Goal: Task Accomplishment & Management: Use online tool/utility

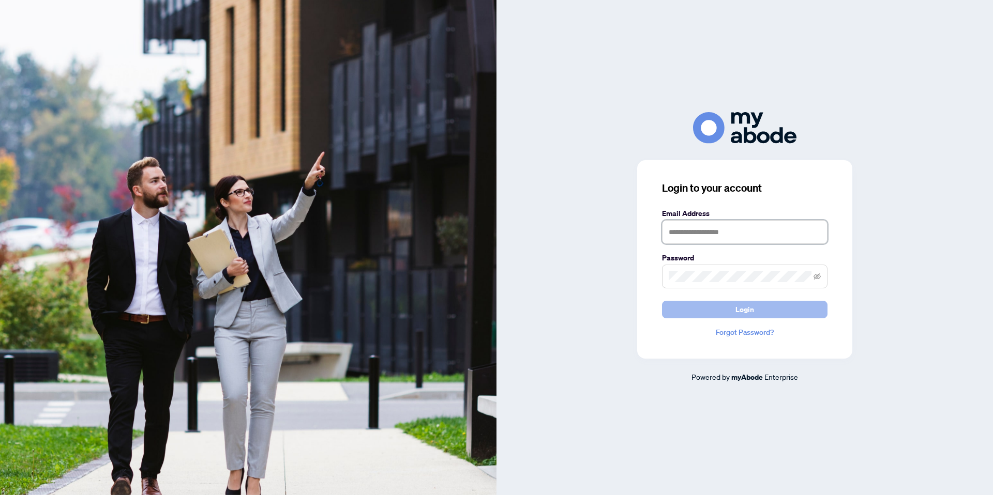
type input "**********"
click at [729, 313] on button "Login" at bounding box center [744, 310] width 165 height 18
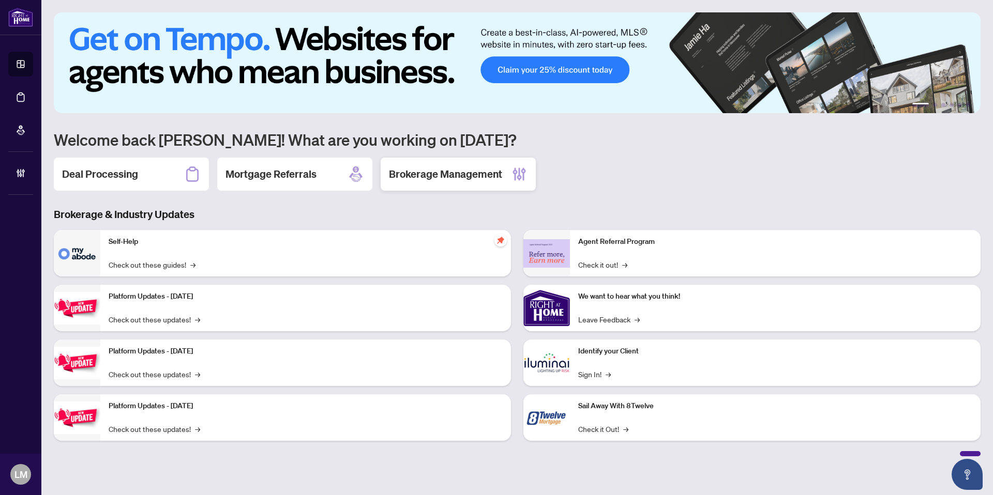
click at [390, 176] on h2 "Brokerage Management" at bounding box center [445, 174] width 113 height 14
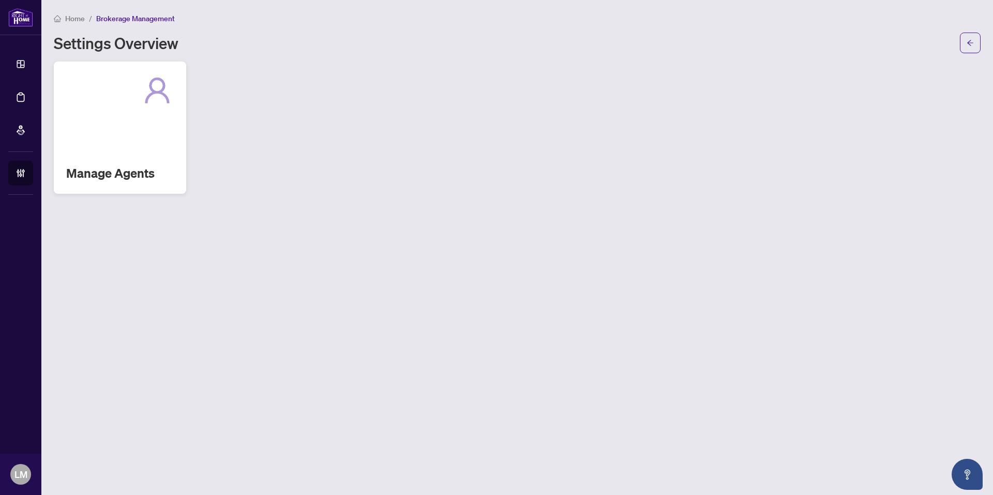
click at [145, 132] on div "Manage Agents" at bounding box center [120, 128] width 132 height 132
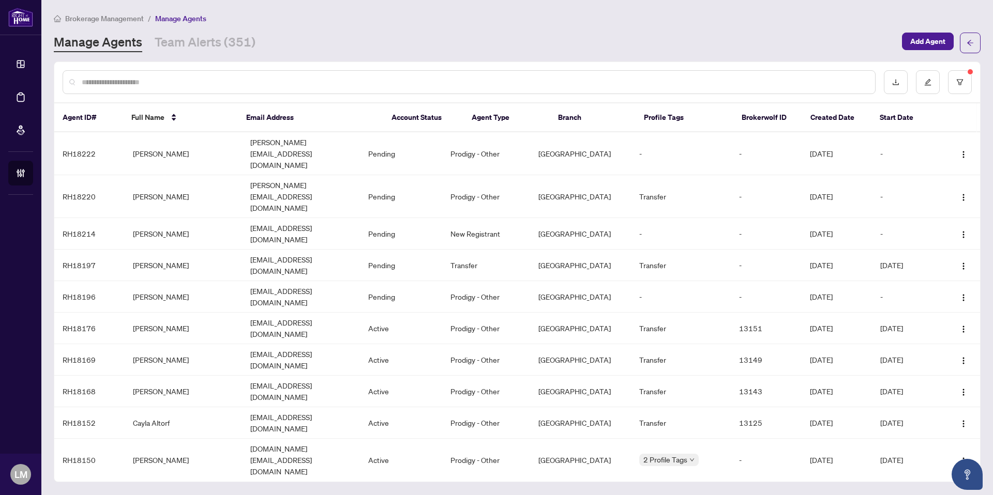
click at [122, 87] on input "text" at bounding box center [474, 82] width 785 height 11
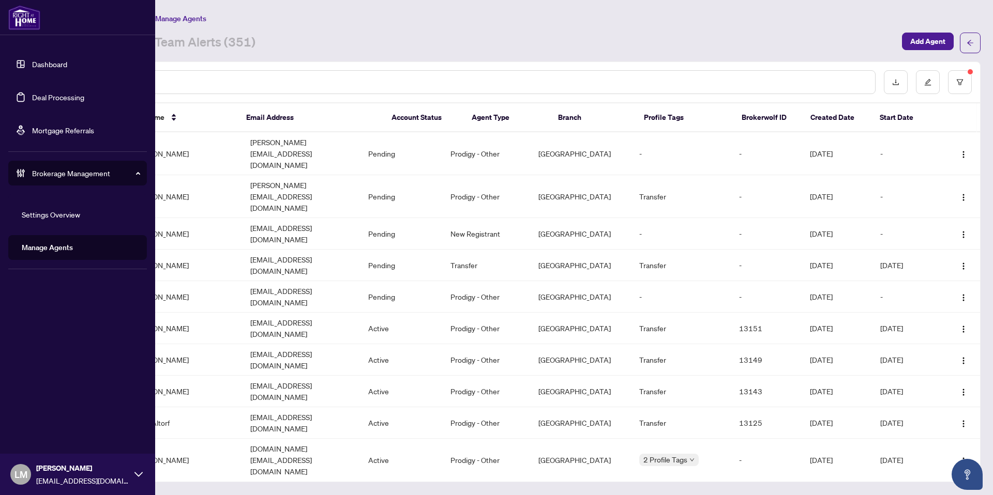
click at [43, 100] on link "Deal Processing" at bounding box center [58, 97] width 52 height 9
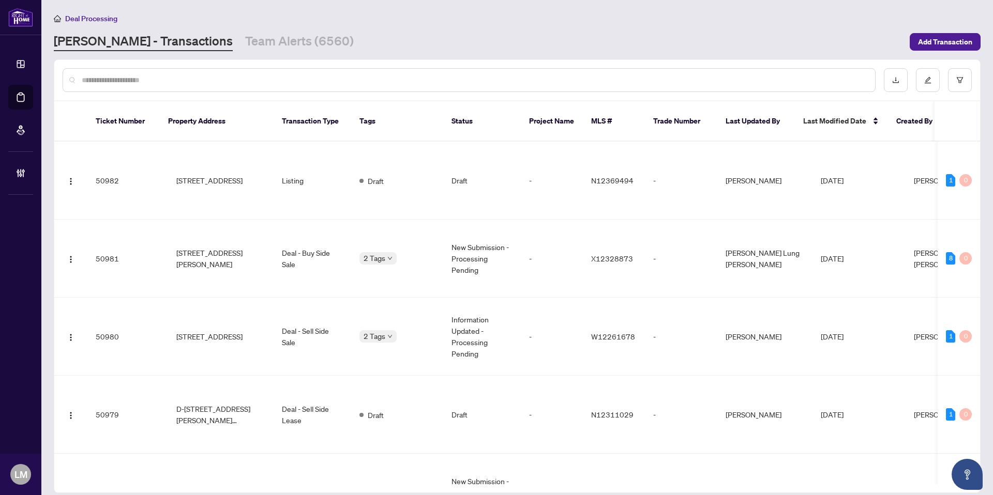
click at [233, 72] on div at bounding box center [469, 80] width 813 height 24
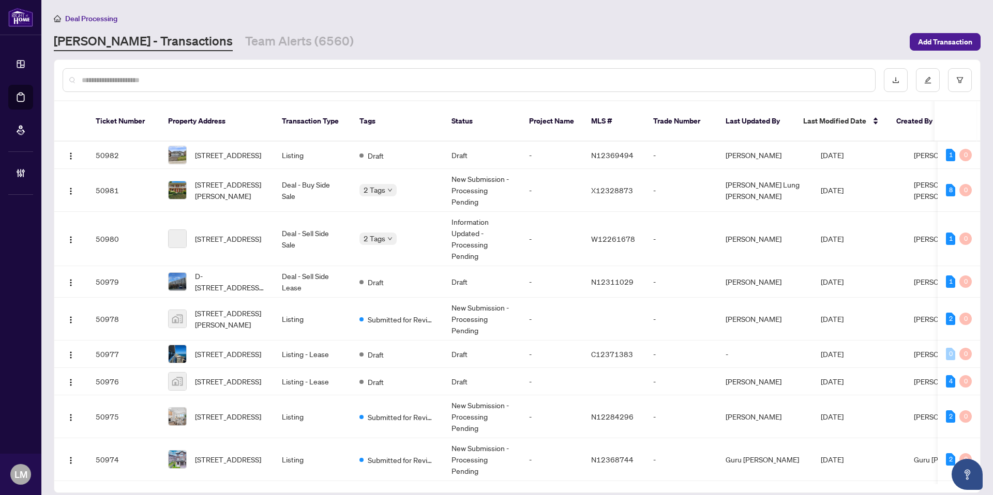
click at [206, 80] on input "text" at bounding box center [474, 79] width 785 height 11
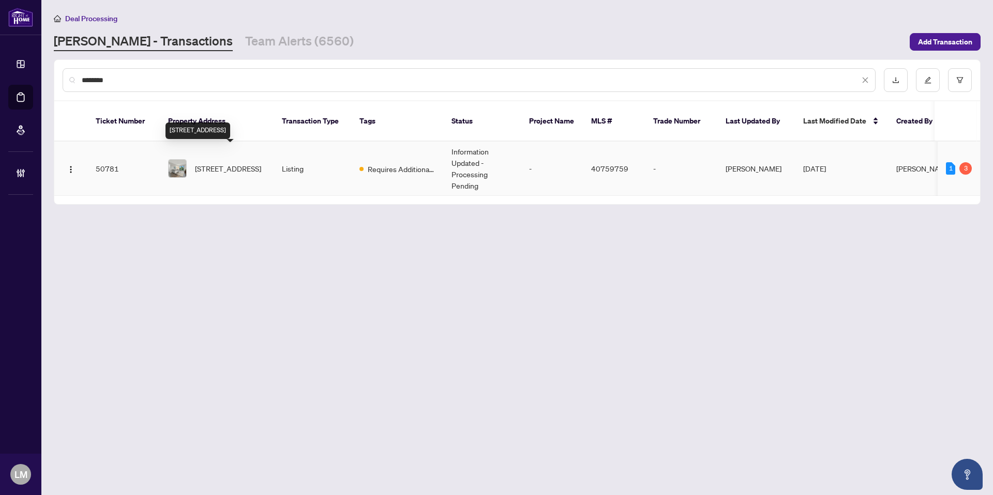
type input "********"
click at [233, 165] on span "[STREET_ADDRESS]" at bounding box center [228, 168] width 66 height 11
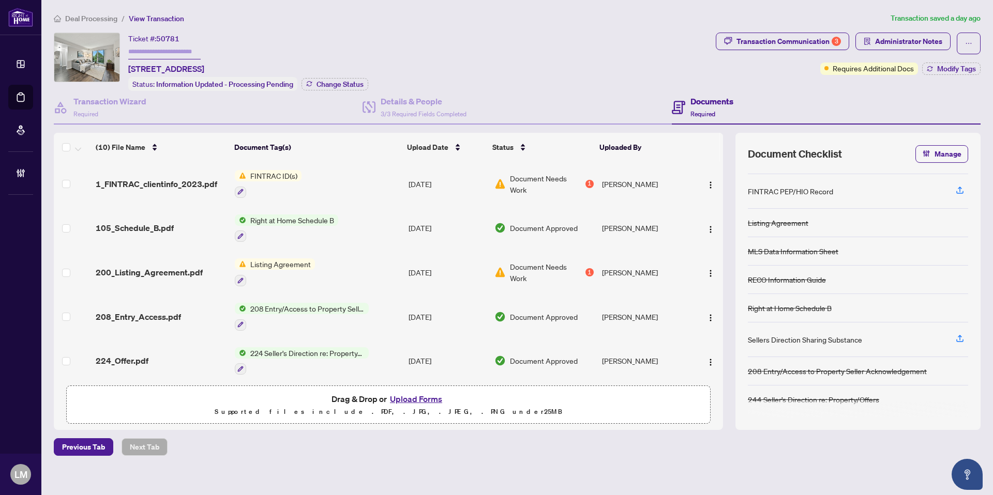
click at [291, 173] on span "FINTRAC ID(s)" at bounding box center [273, 175] width 55 height 11
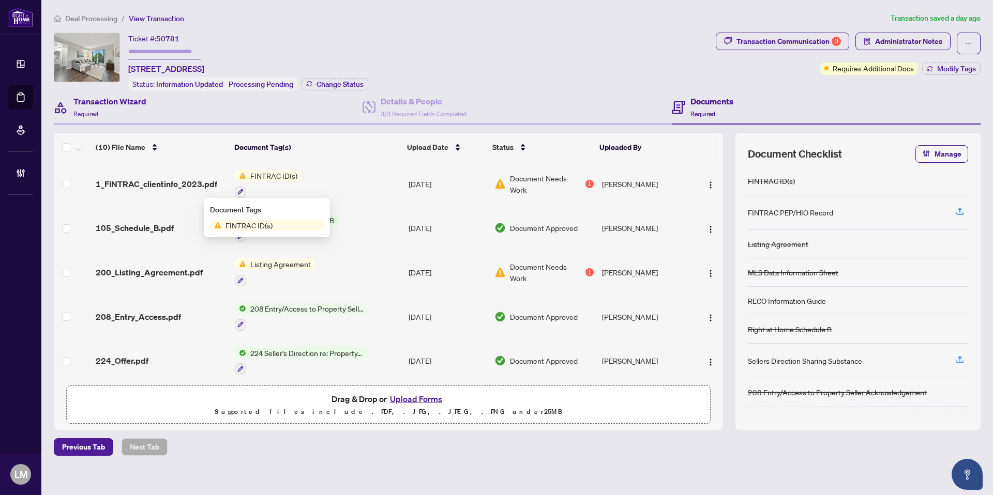
click at [335, 113] on div "Transaction Wizard Required" at bounding box center [208, 108] width 309 height 34
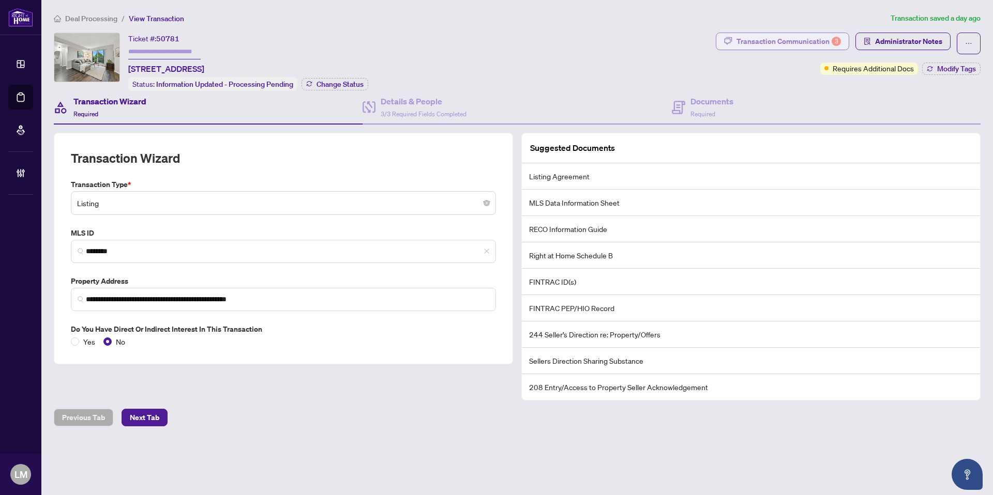
click at [816, 46] on div "Transaction Communication 3" at bounding box center [788, 41] width 104 height 17
